Goal: Task Accomplishment & Management: Use online tool/utility

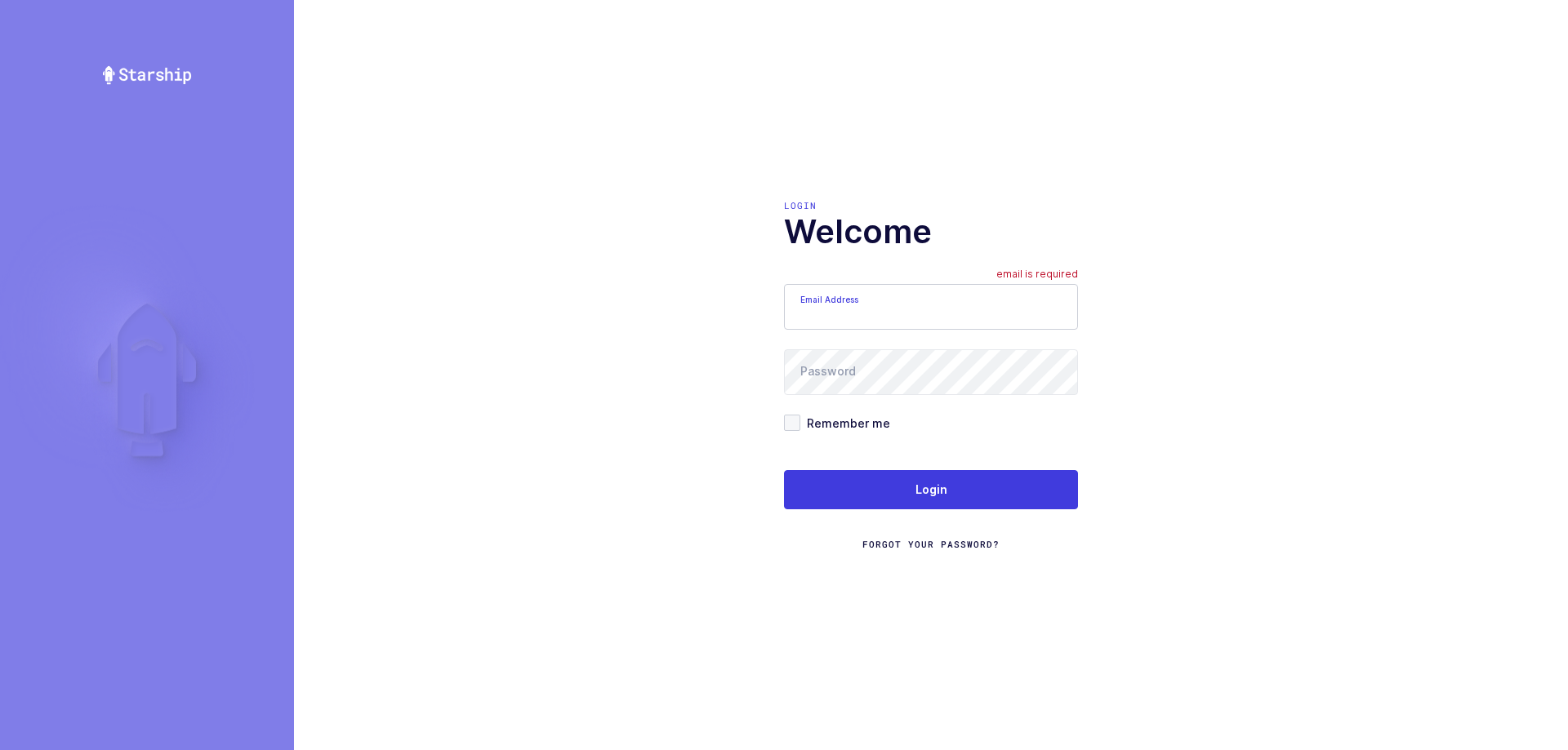
type input "[EMAIL_ADDRESS][DOMAIN_NAME]"
drag, startPoint x: 980, startPoint y: 317, endPoint x: 781, endPoint y: 309, distance: 199.2
click at [694, 323] on div "Login Welcome Email Address [EMAIL_ADDRESS][DOMAIN_NAME] email is required Pass…" at bounding box center [931, 375] width 1274 height 750
type input "[EMAIL_ADDRESS][DOMAIN_NAME]"
click at [645, 367] on div "Login Welcome Email Address [EMAIL_ADDRESS][DOMAIN_NAME] Password Remember me L…" at bounding box center [931, 375] width 1274 height 750
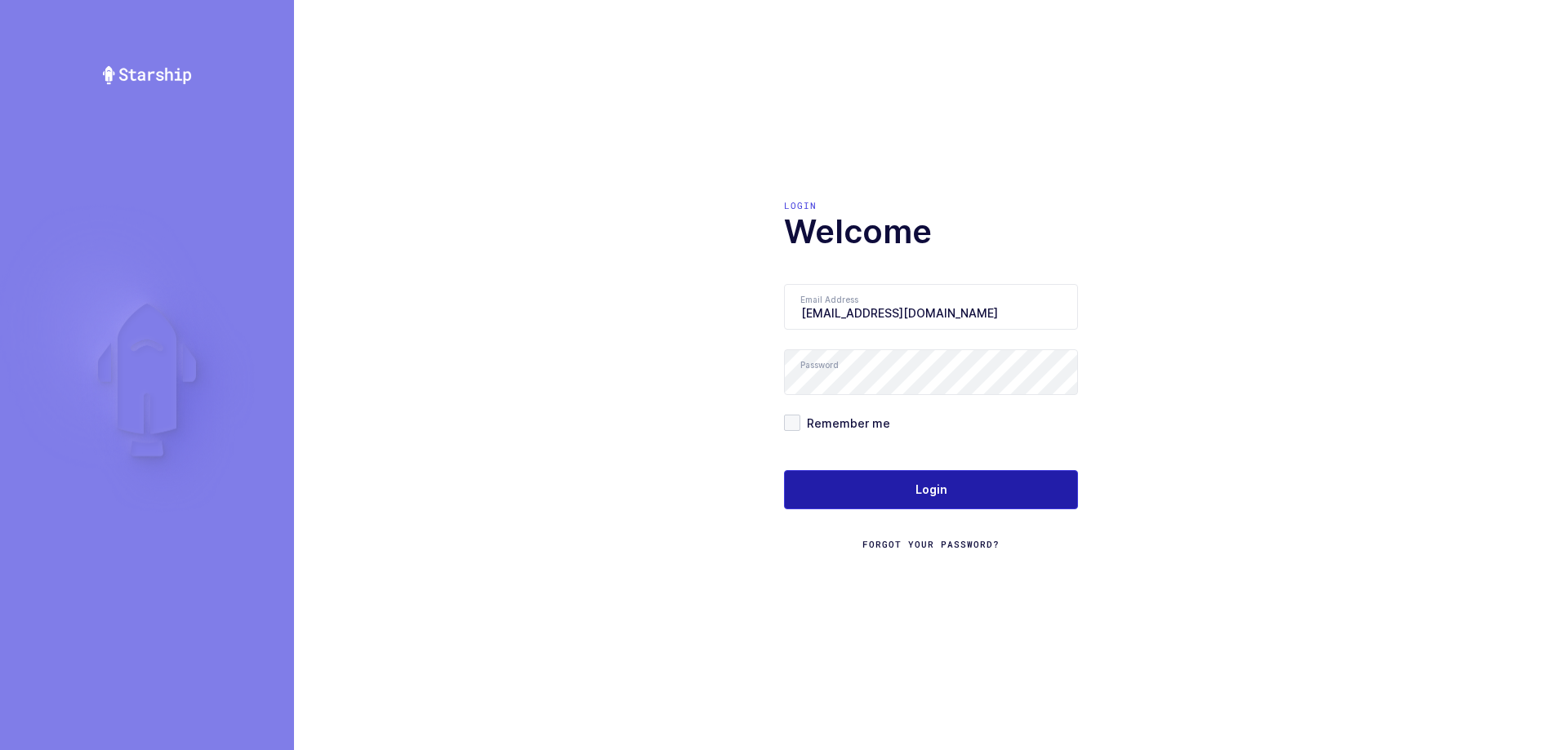
click at [841, 480] on button "Login" at bounding box center [931, 489] width 294 height 39
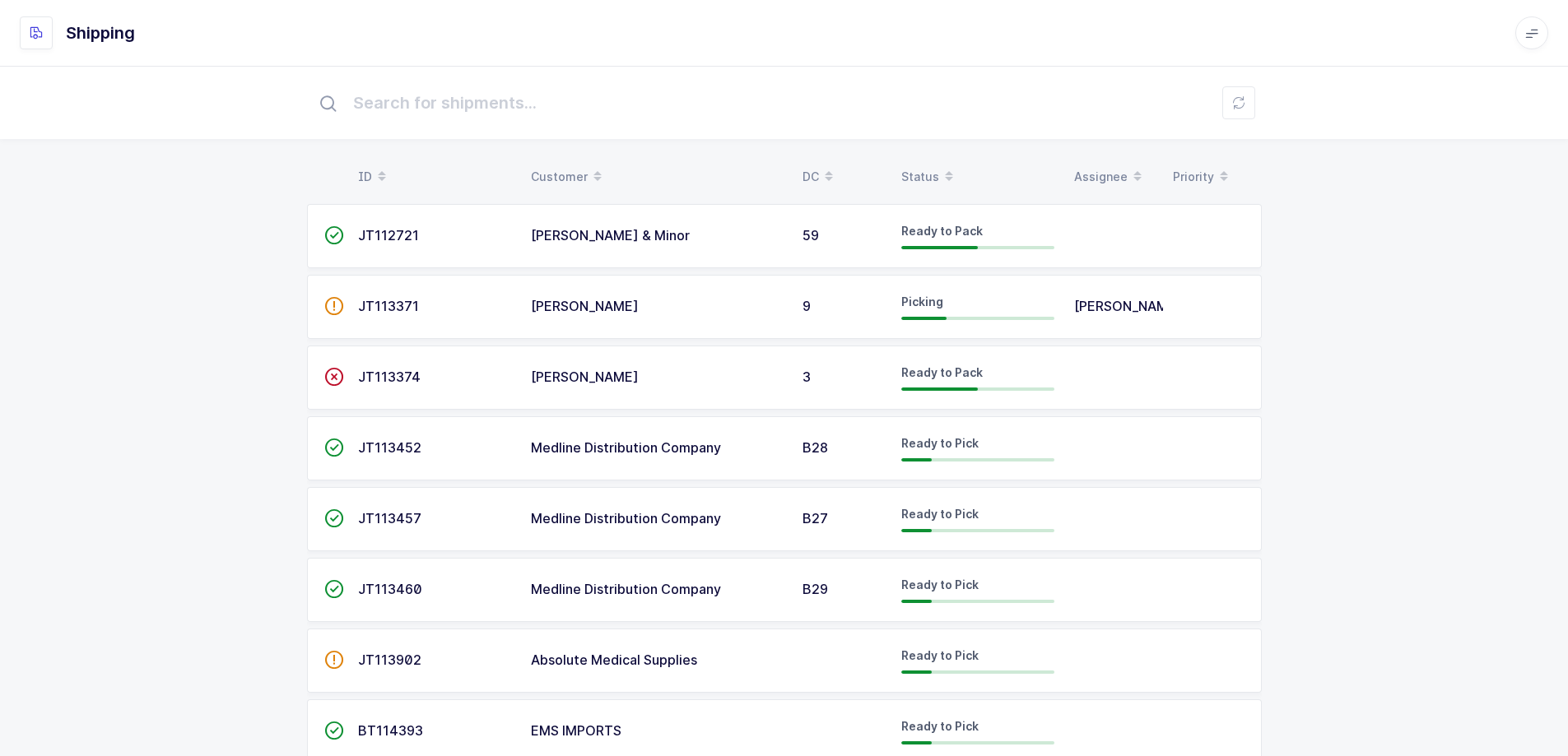
scroll to position [51, 0]
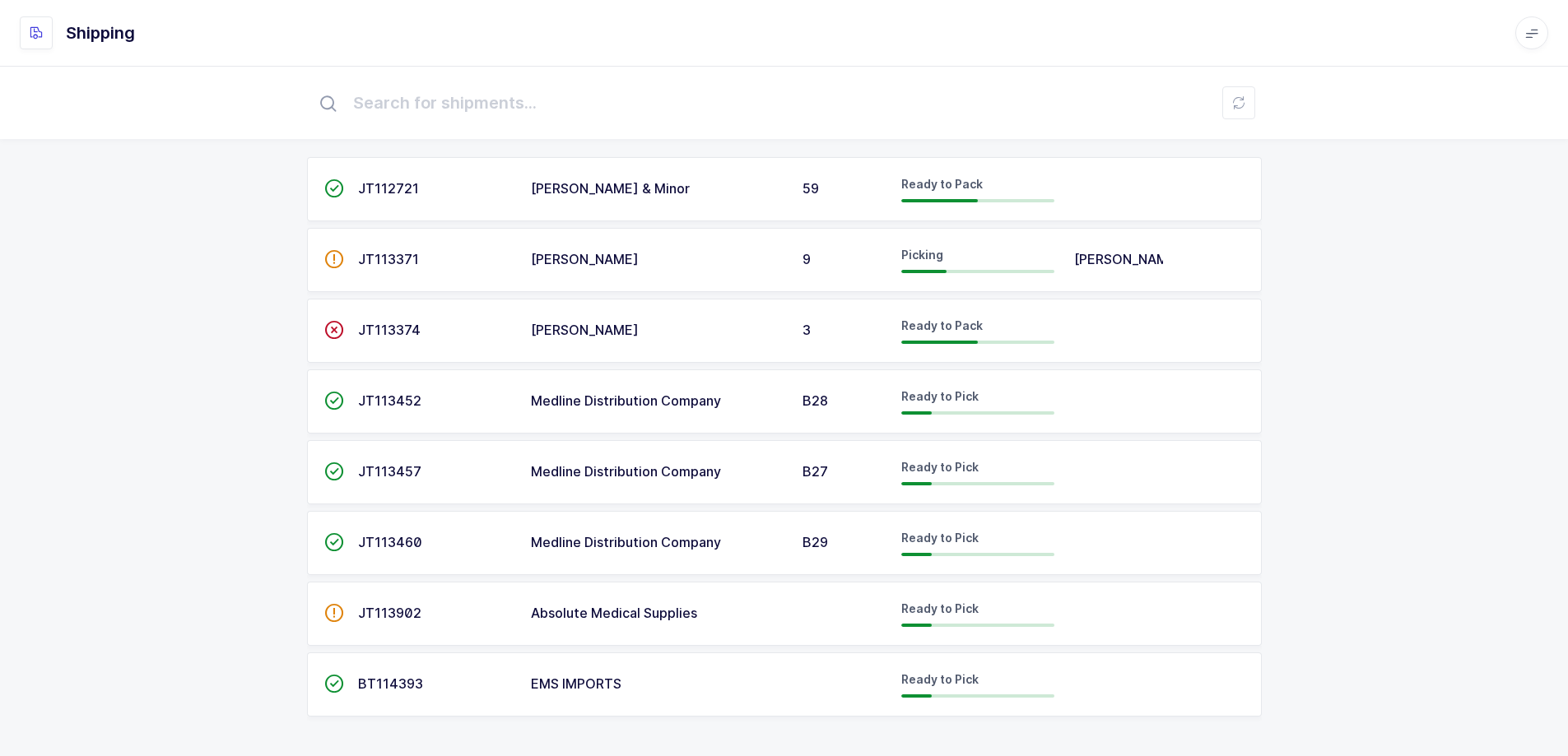
click at [822, 395] on span "B28" at bounding box center [814, 401] width 25 height 17
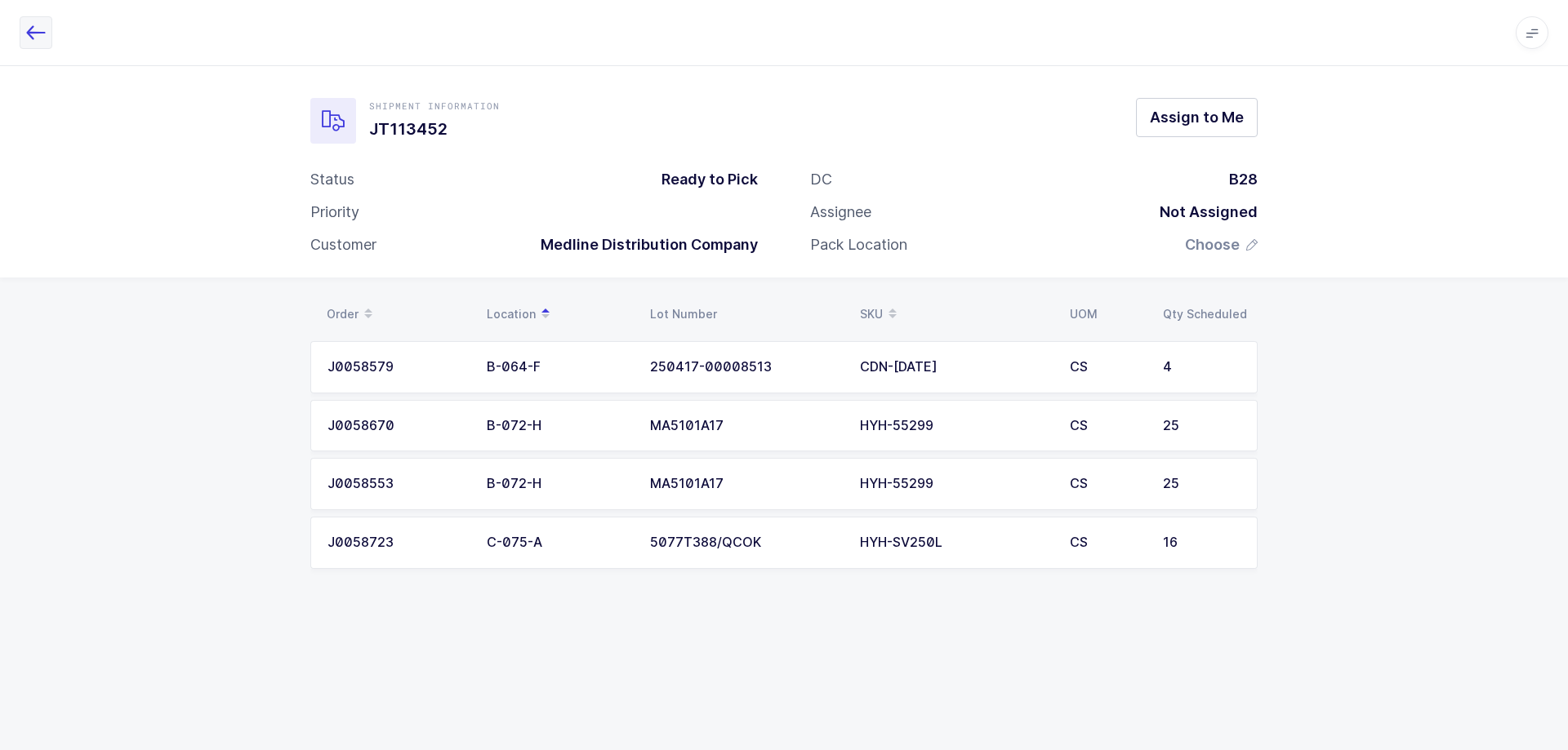
click at [39, 31] on icon "button" at bounding box center [35, 33] width 20 height 20
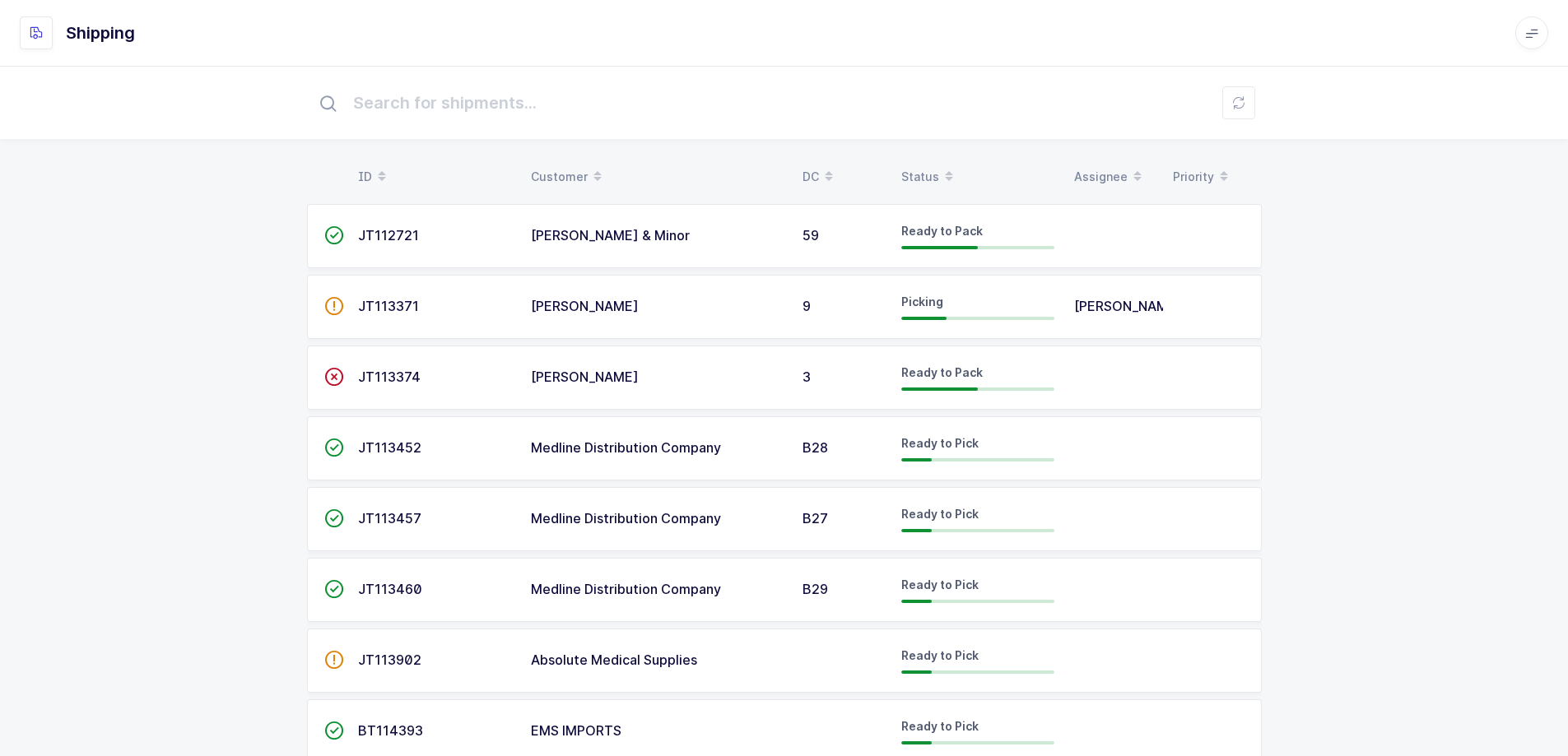
click at [858, 305] on div "9" at bounding box center [842, 307] width 79 height 15
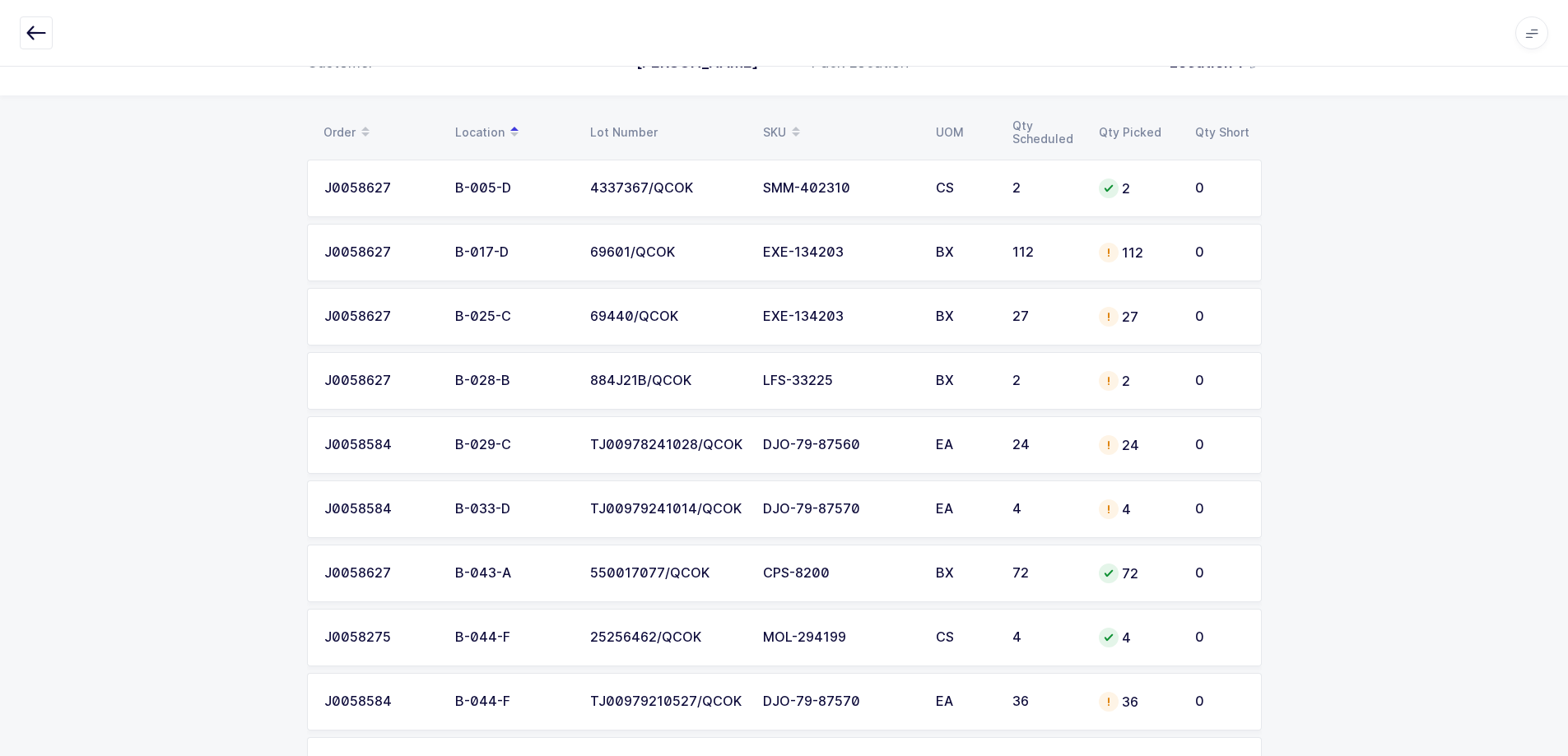
scroll to position [247, 0]
